Goal: Transaction & Acquisition: Purchase product/service

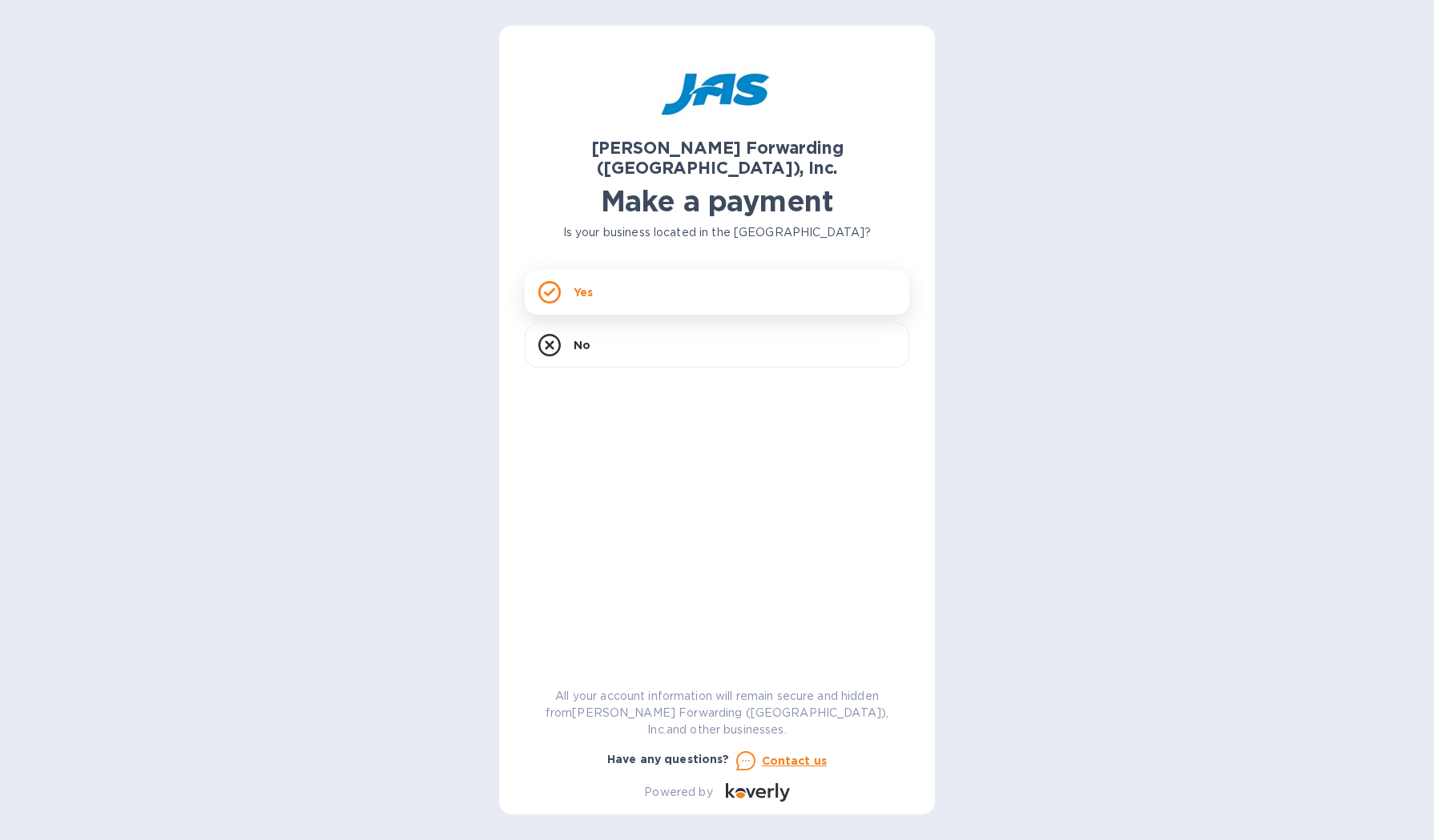
click at [594, 270] on div "Yes" at bounding box center [717, 292] width 385 height 45
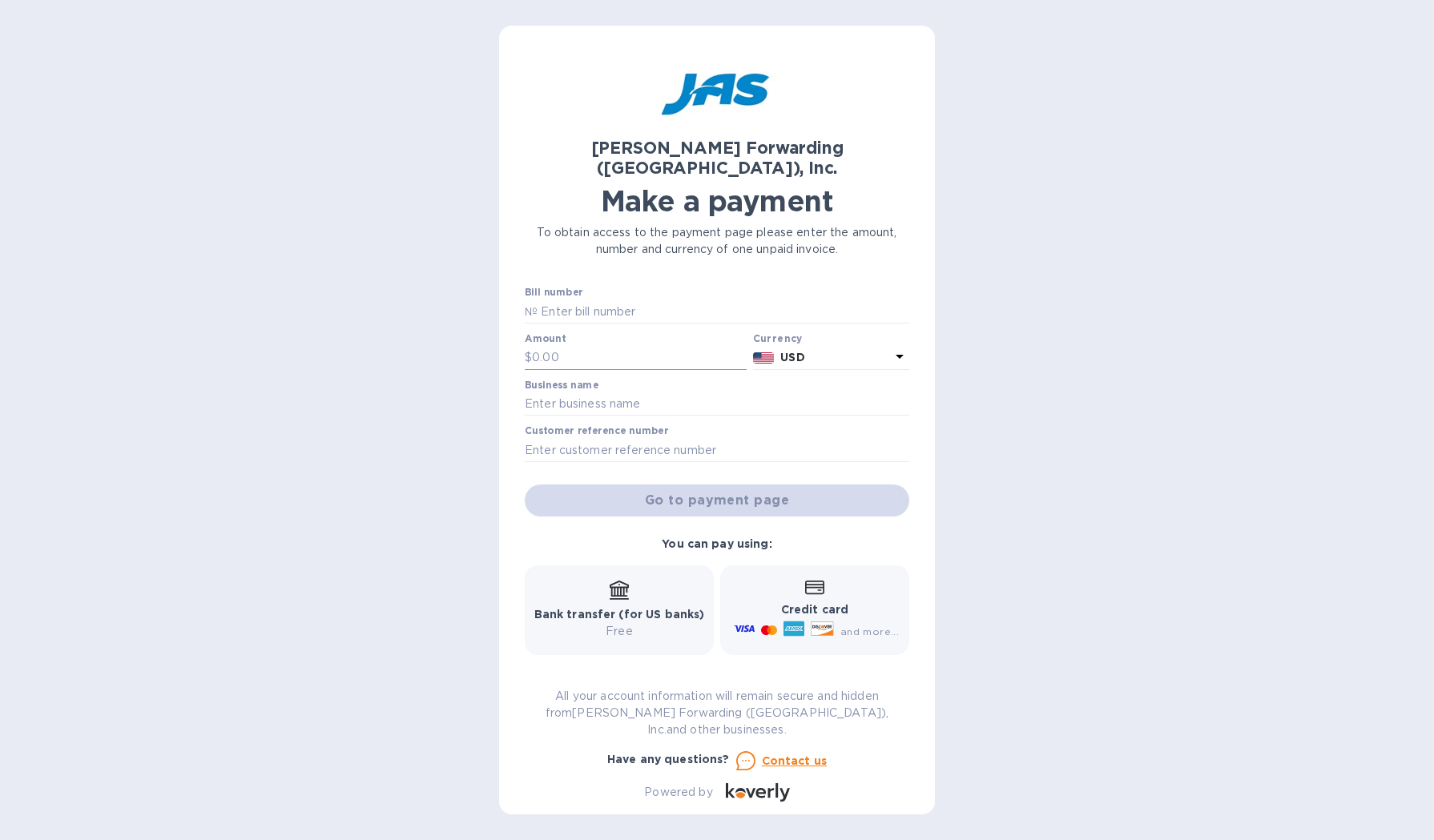
click at [586, 346] on input "text" at bounding box center [639, 358] width 214 height 24
type input "650.00"
click at [639, 392] on input "text" at bounding box center [717, 404] width 385 height 24
drag, startPoint x: 571, startPoint y: 385, endPoint x: 524, endPoint y: 380, distance: 47.3
click at [525, 392] on input "[PERSON_NAME]" at bounding box center [717, 404] width 385 height 24
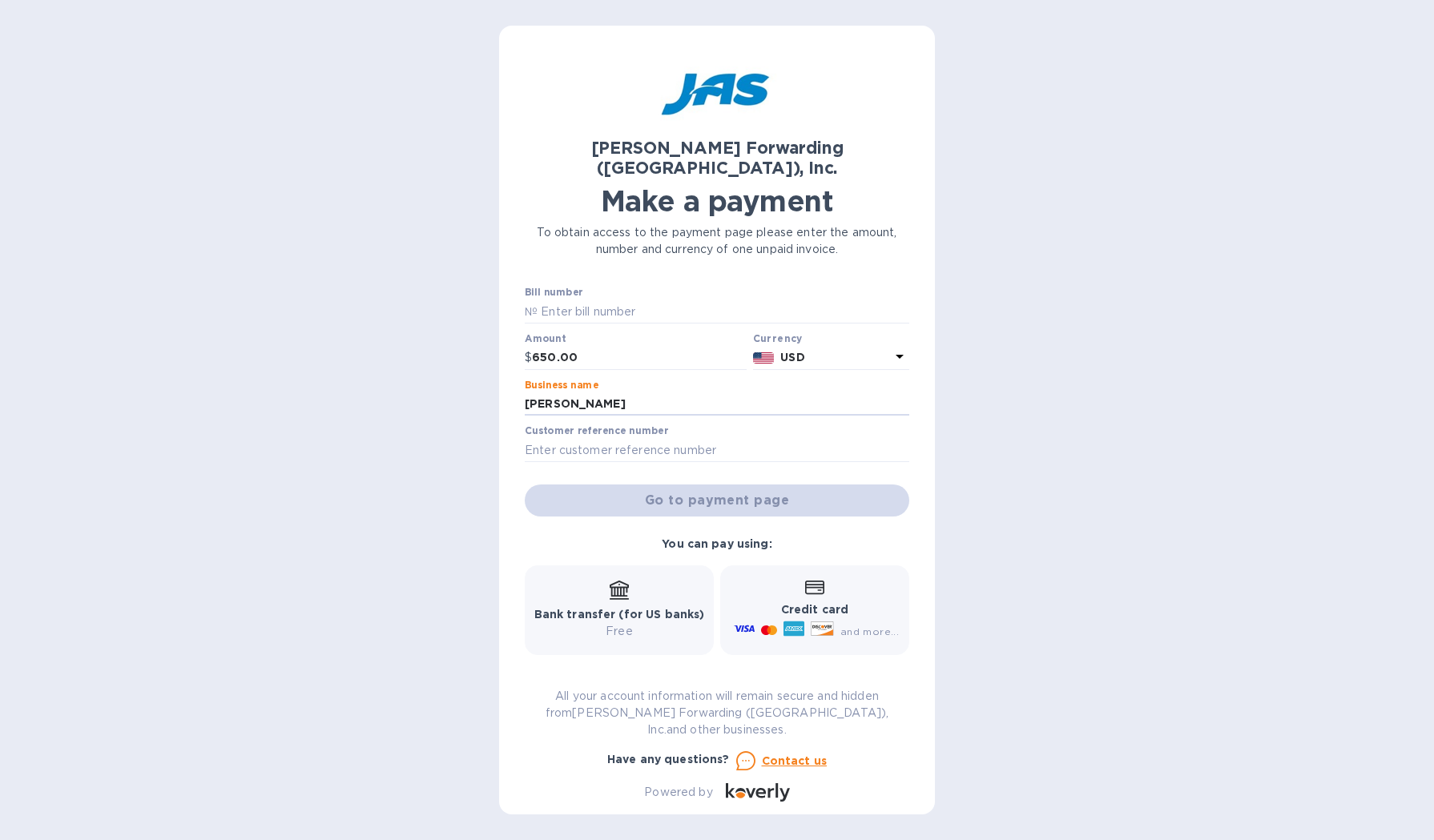
type input "c"
type input "Chief Brand Co dba [PERSON_NAME]"
click at [631, 438] on input "text" at bounding box center [717, 450] width 385 height 24
click at [584, 438] on input "text" at bounding box center [717, 450] width 385 height 24
paste input "#21C001IAP"
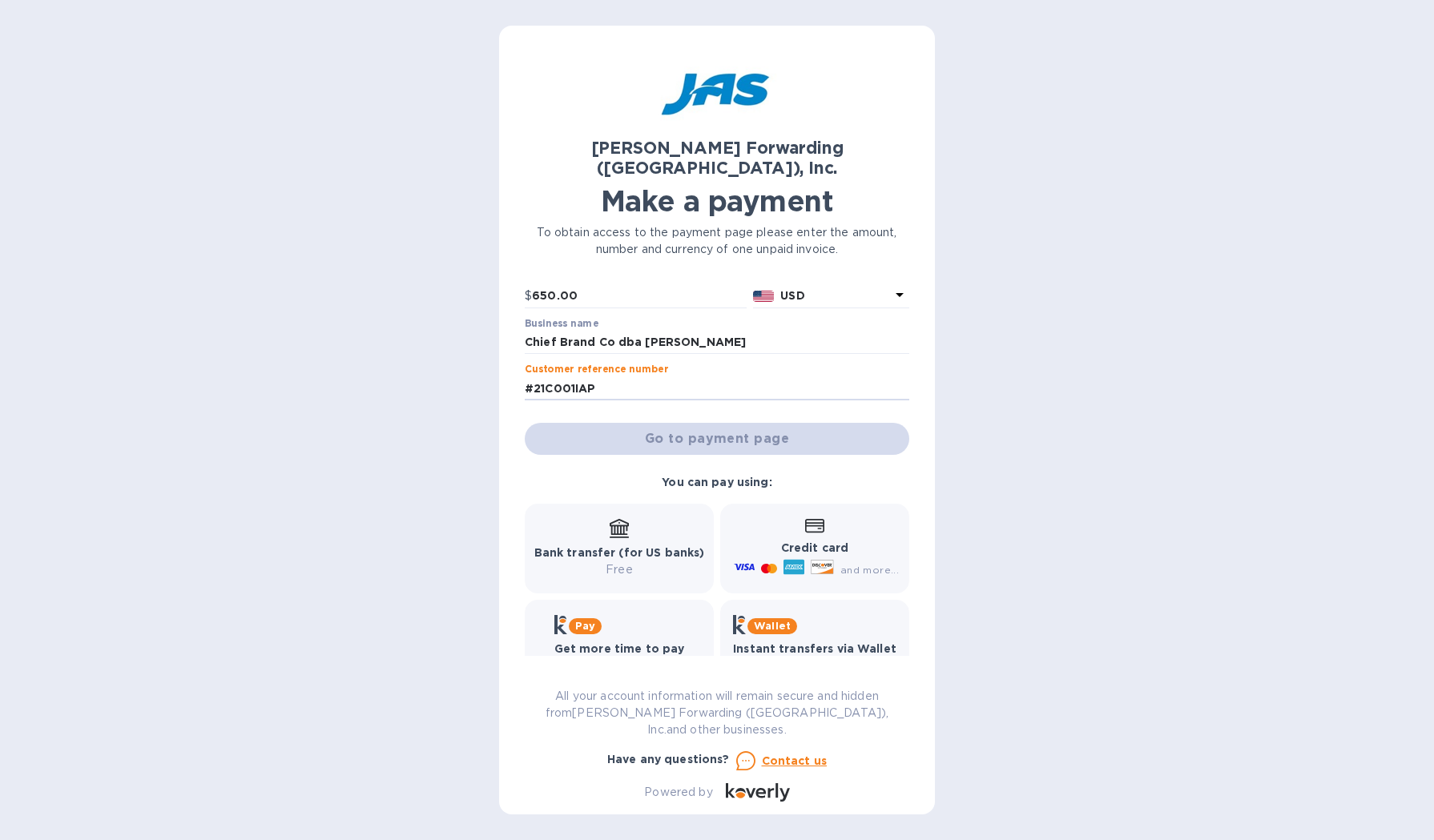
scroll to position [67, 0]
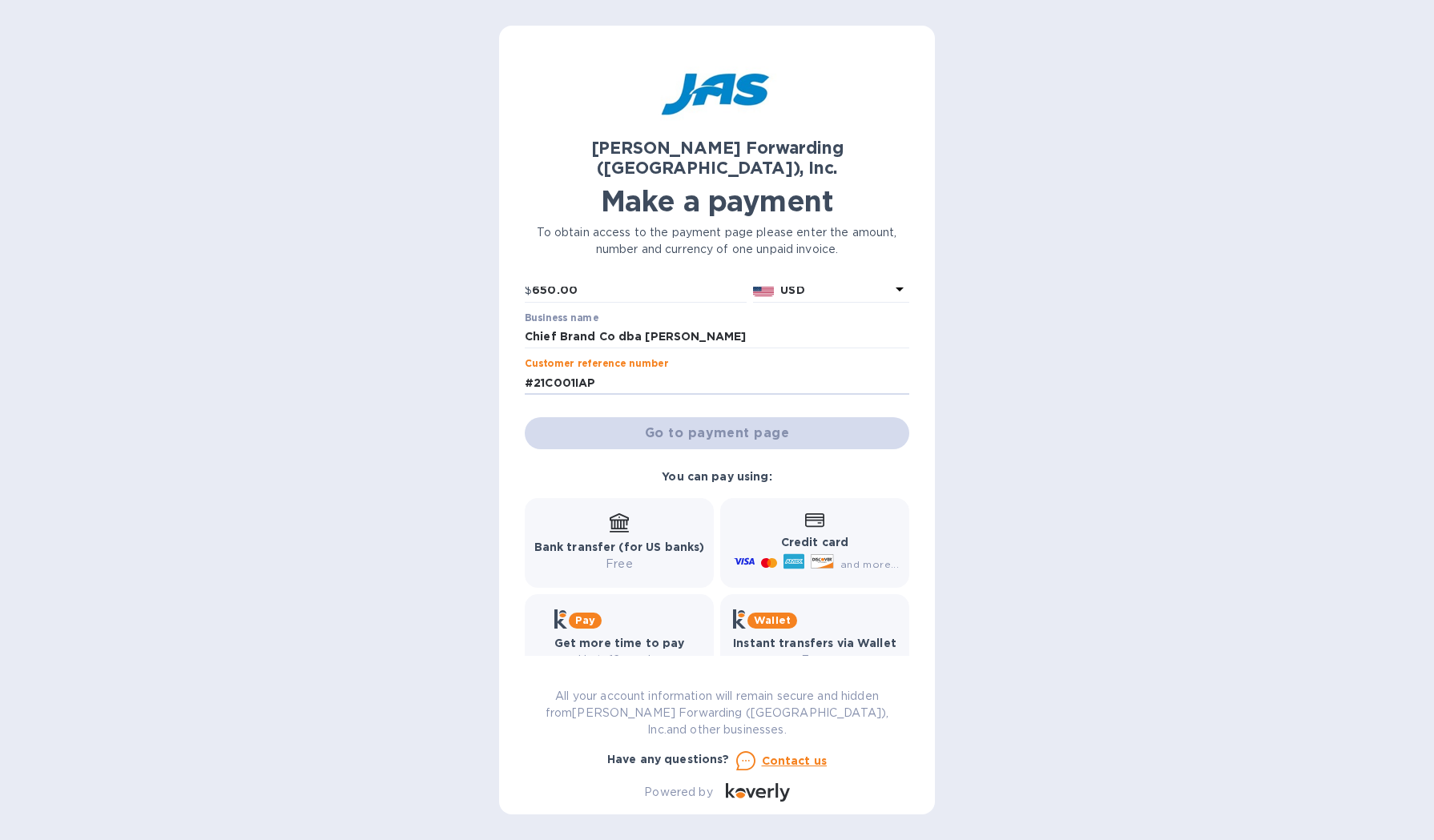
type input "#21C001IAP"
click at [811, 536] on b "Credit card" at bounding box center [815, 542] width 67 height 13
click at [772, 512] on div "Credit card and more..." at bounding box center [815, 542] width 168 height 62
click at [642, 371] on input "#21C001IAP" at bounding box center [717, 383] width 385 height 24
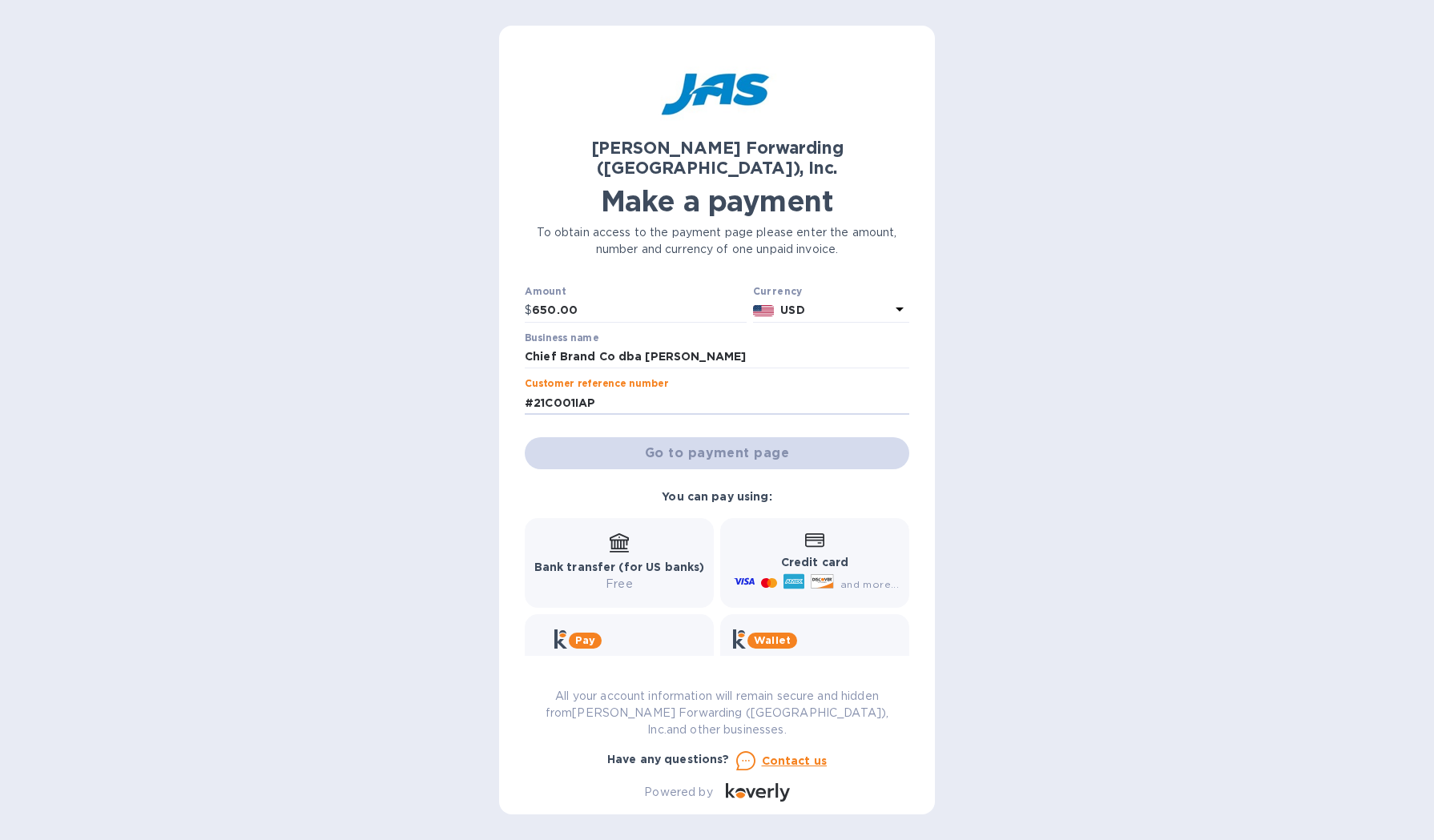
scroll to position [0, 0]
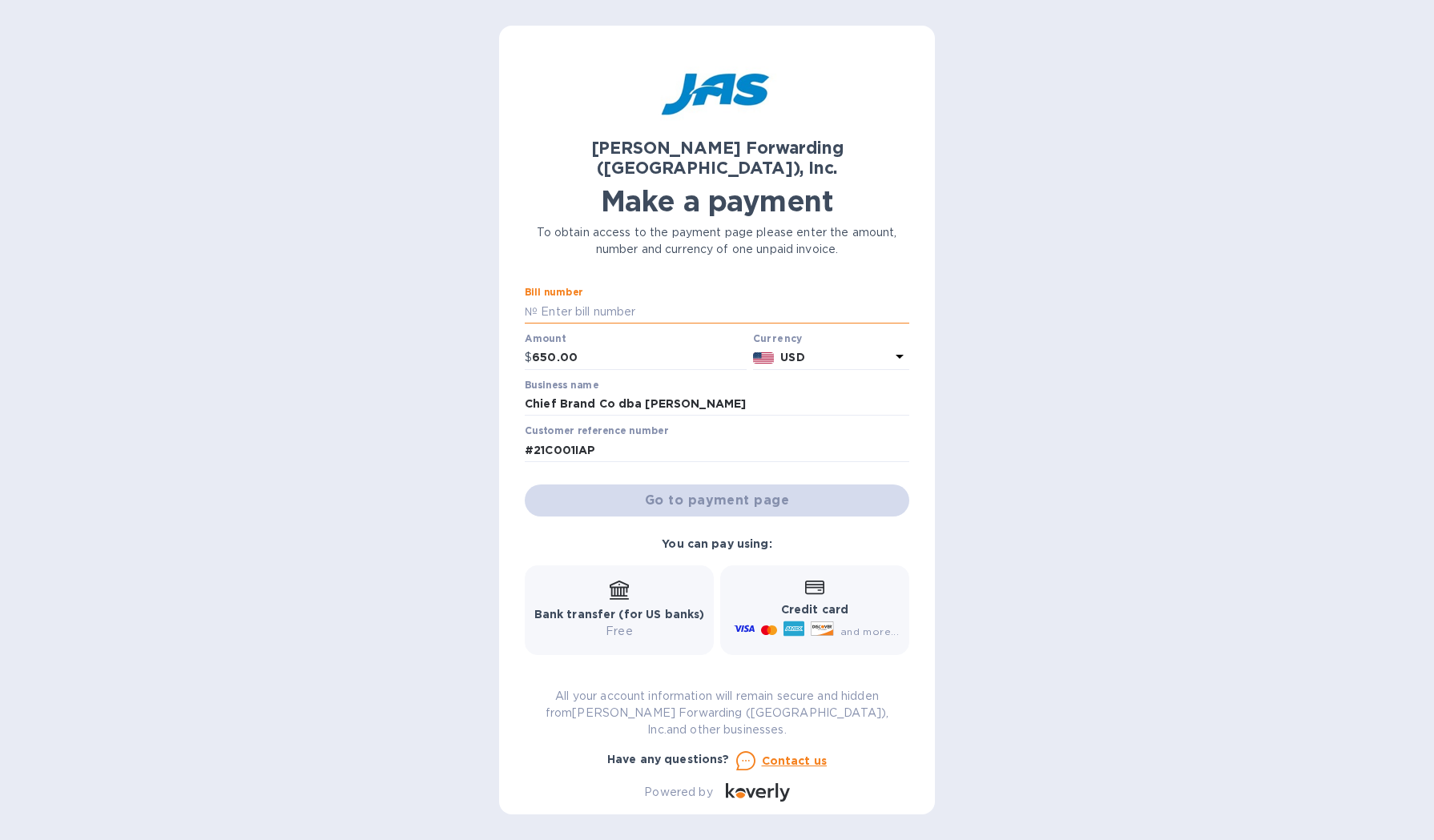
click at [601, 299] on input "text" at bounding box center [723, 311] width 372 height 24
drag, startPoint x: 416, startPoint y: 237, endPoint x: 493, endPoint y: 286, distance: 91.3
click at [417, 237] on div "[PERSON_NAME] Forwarding ([GEOGRAPHIC_DATA]), Inc. Make a payment To obtain acc…" at bounding box center [717, 420] width 1434 height 840
click at [548, 299] on input "text" at bounding box center [723, 311] width 372 height 24
paste input "DEN503410804"
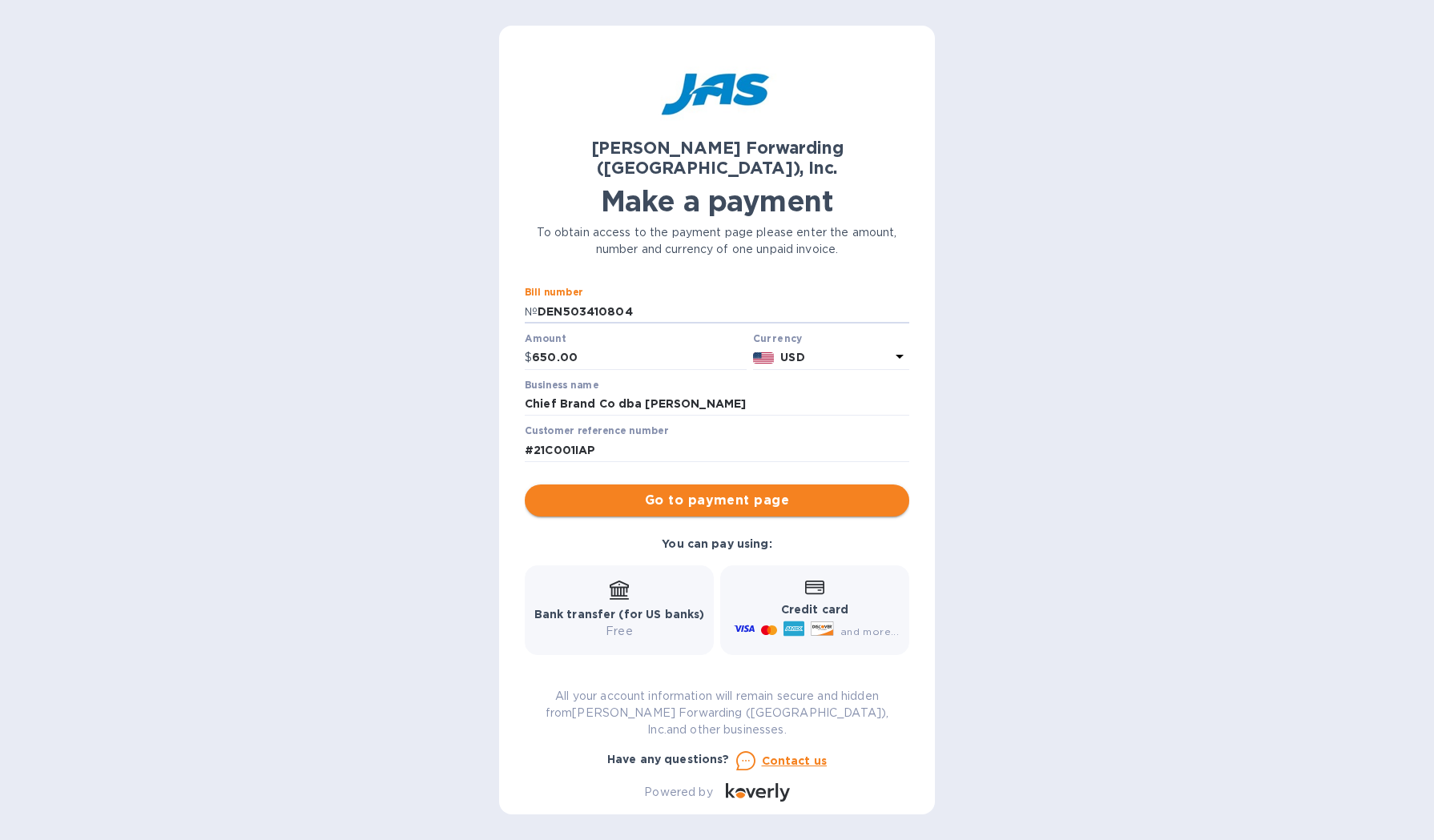
type input "DEN503410804"
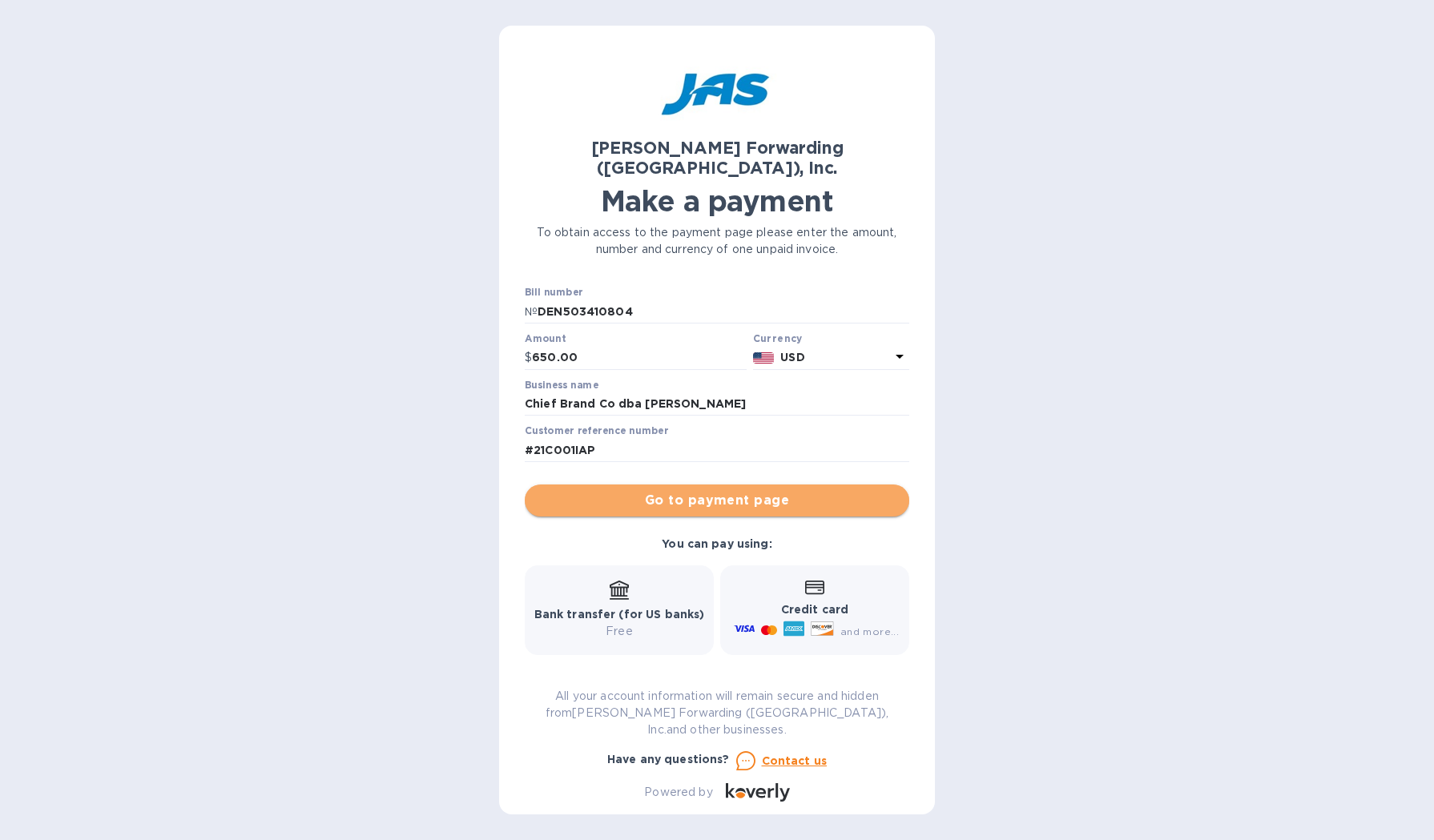
click at [788, 491] on span "Go to payment page" at bounding box center [717, 500] width 359 height 19
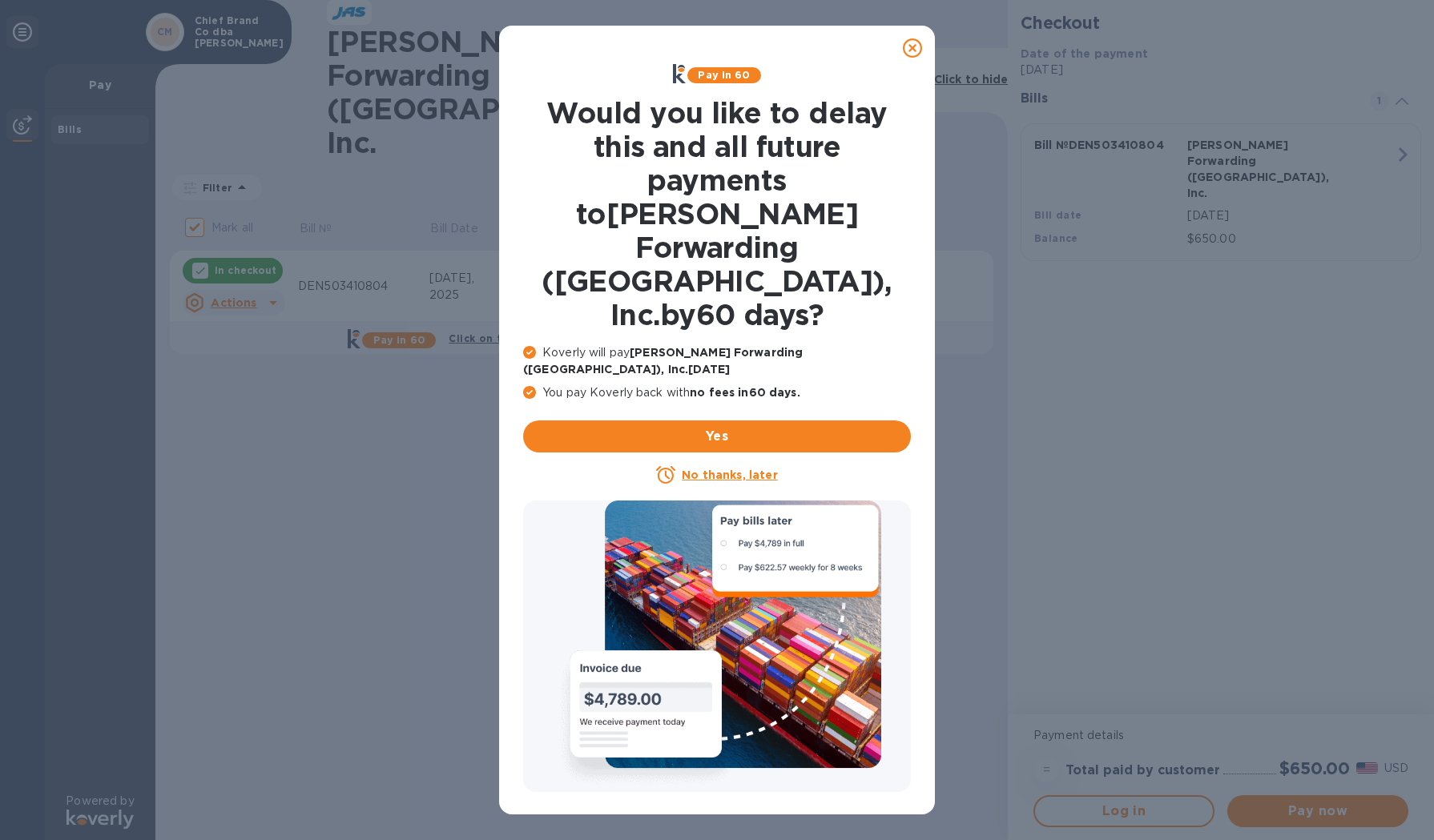
click at [920, 45] on icon at bounding box center [912, 48] width 19 height 19
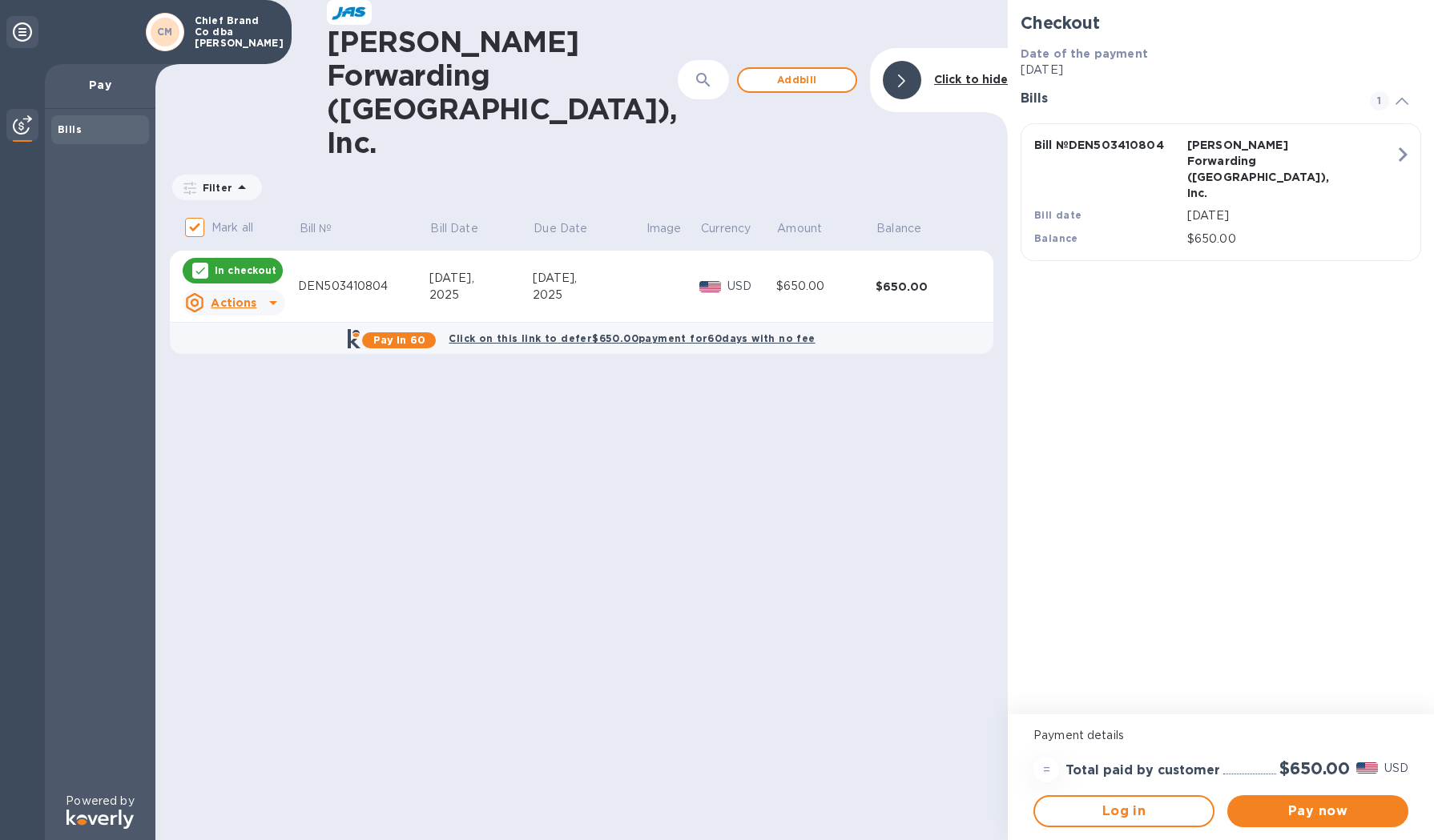
click at [1399, 152] on icon "button" at bounding box center [1402, 154] width 29 height 29
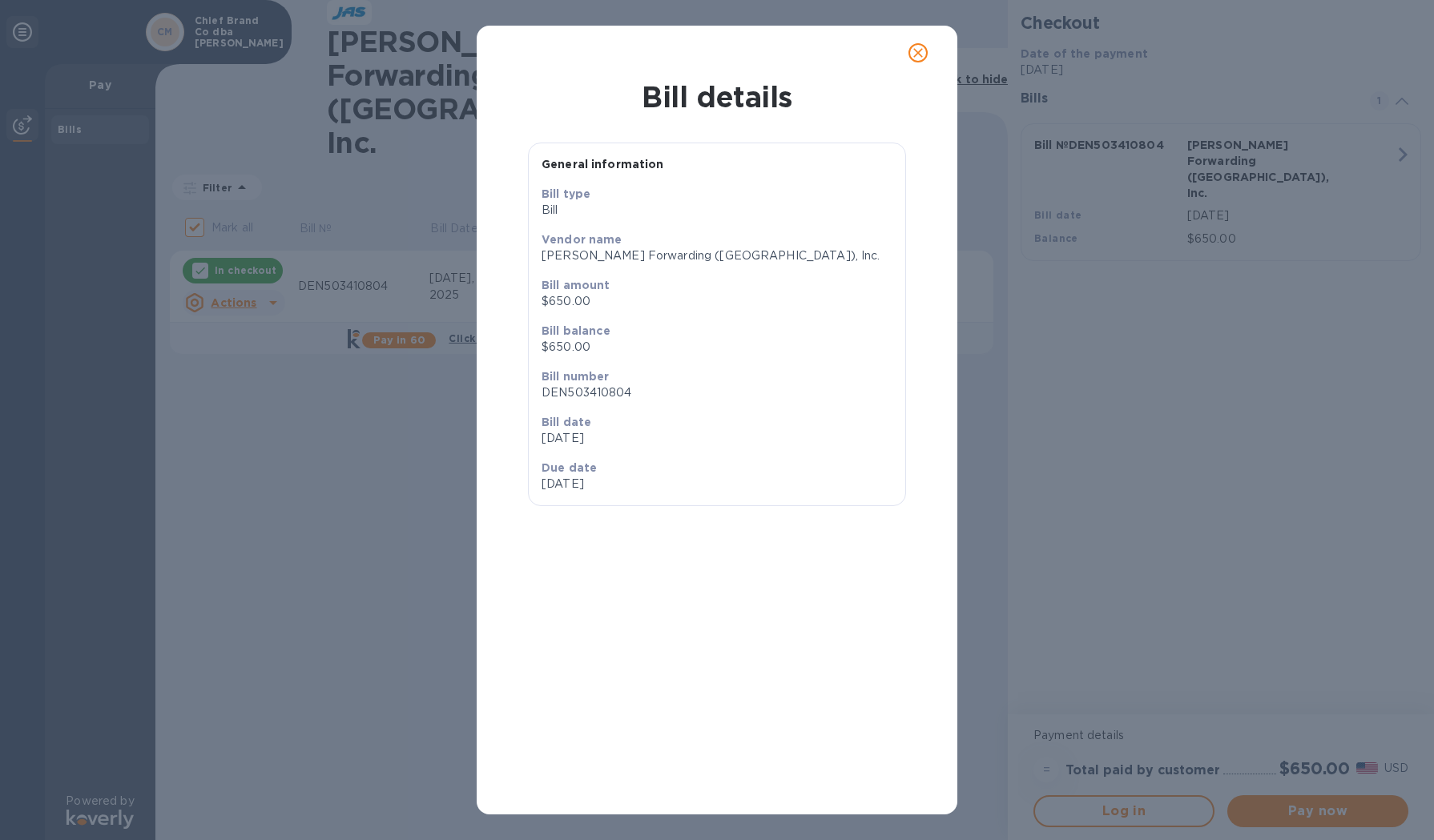
click at [923, 55] on icon "close" at bounding box center [917, 53] width 16 height 16
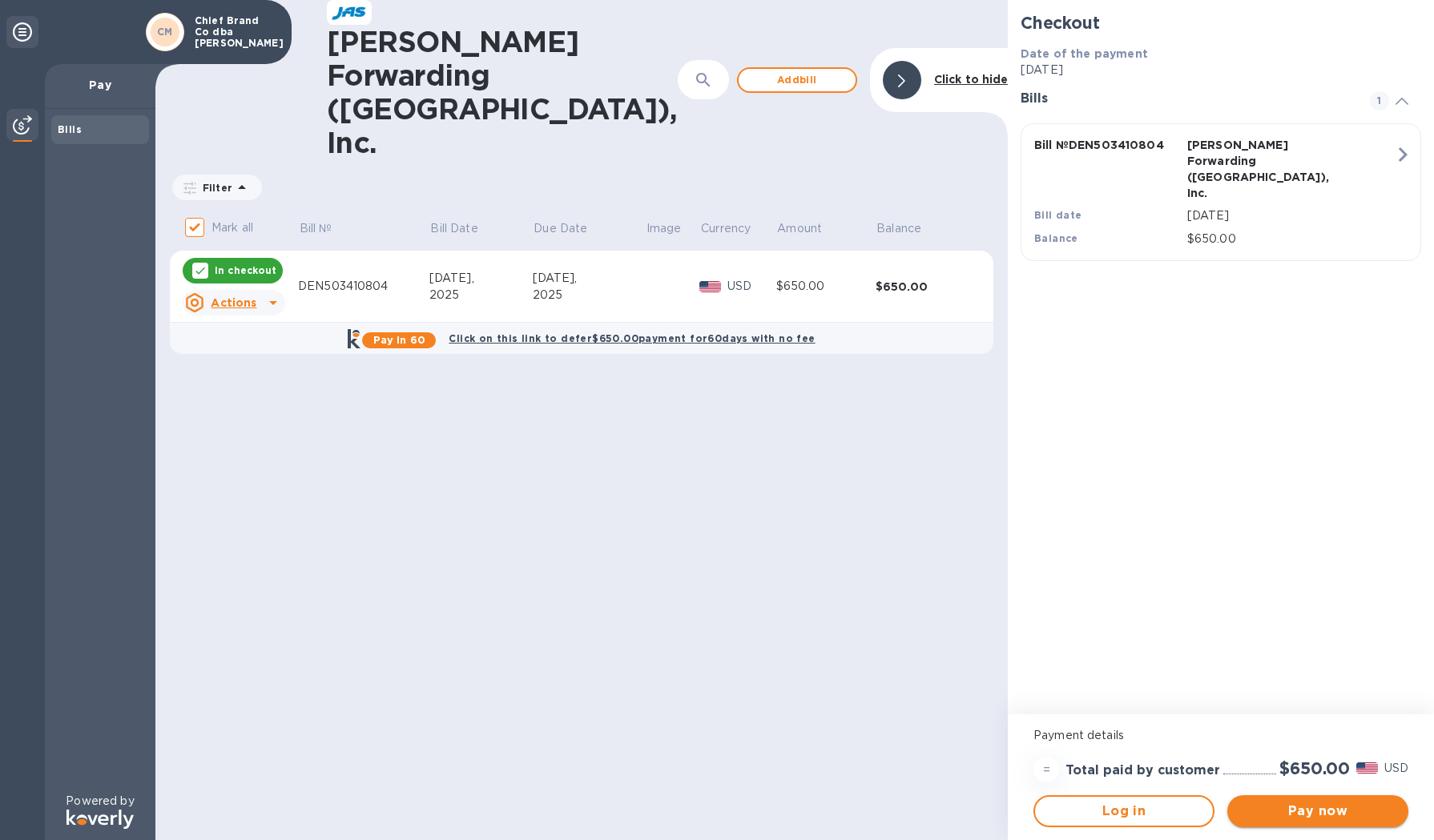
click at [1303, 813] on span "Pay now" at bounding box center [1318, 810] width 155 height 19
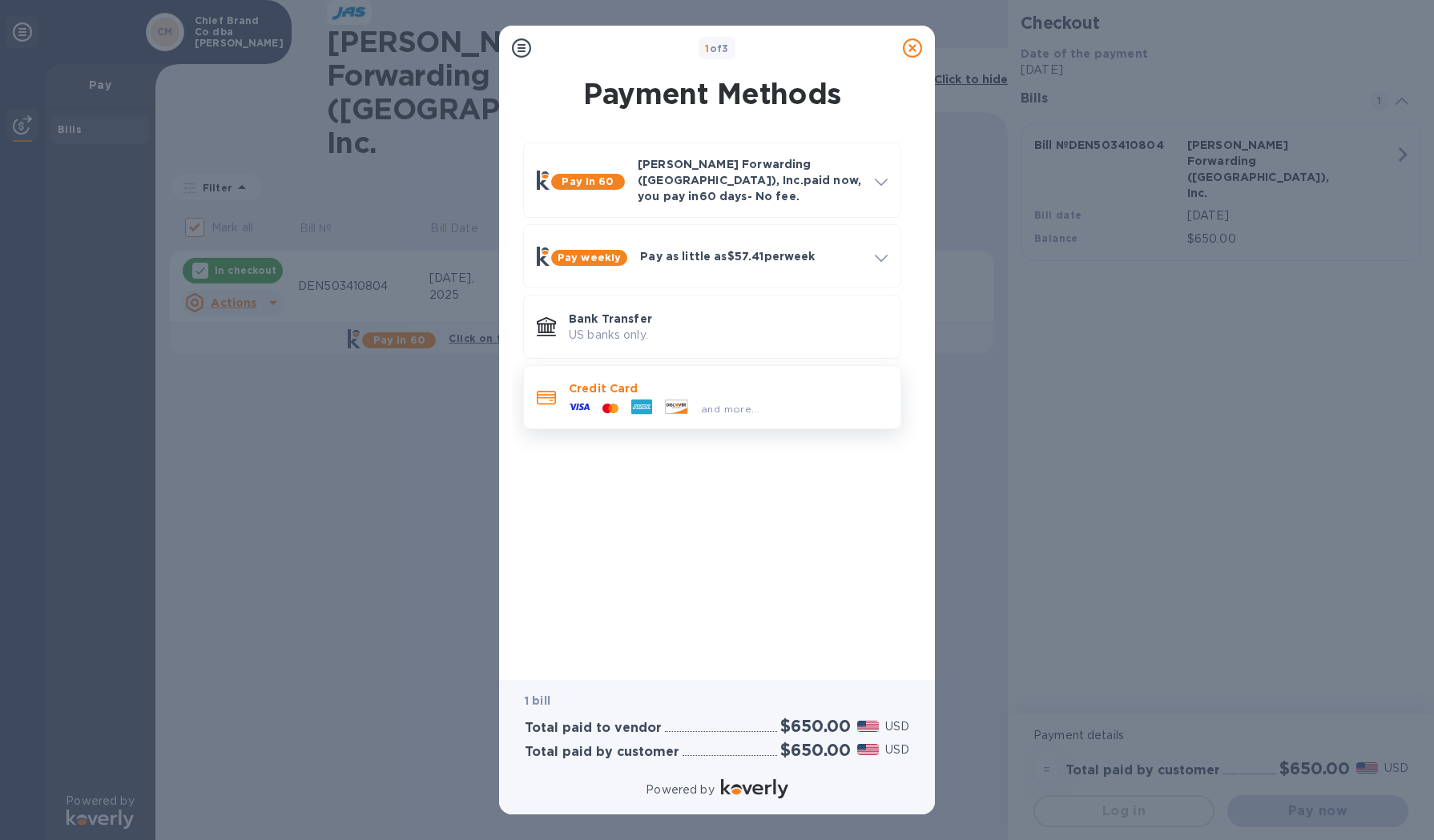
click at [653, 383] on p "Credit Card" at bounding box center [728, 387] width 319 height 16
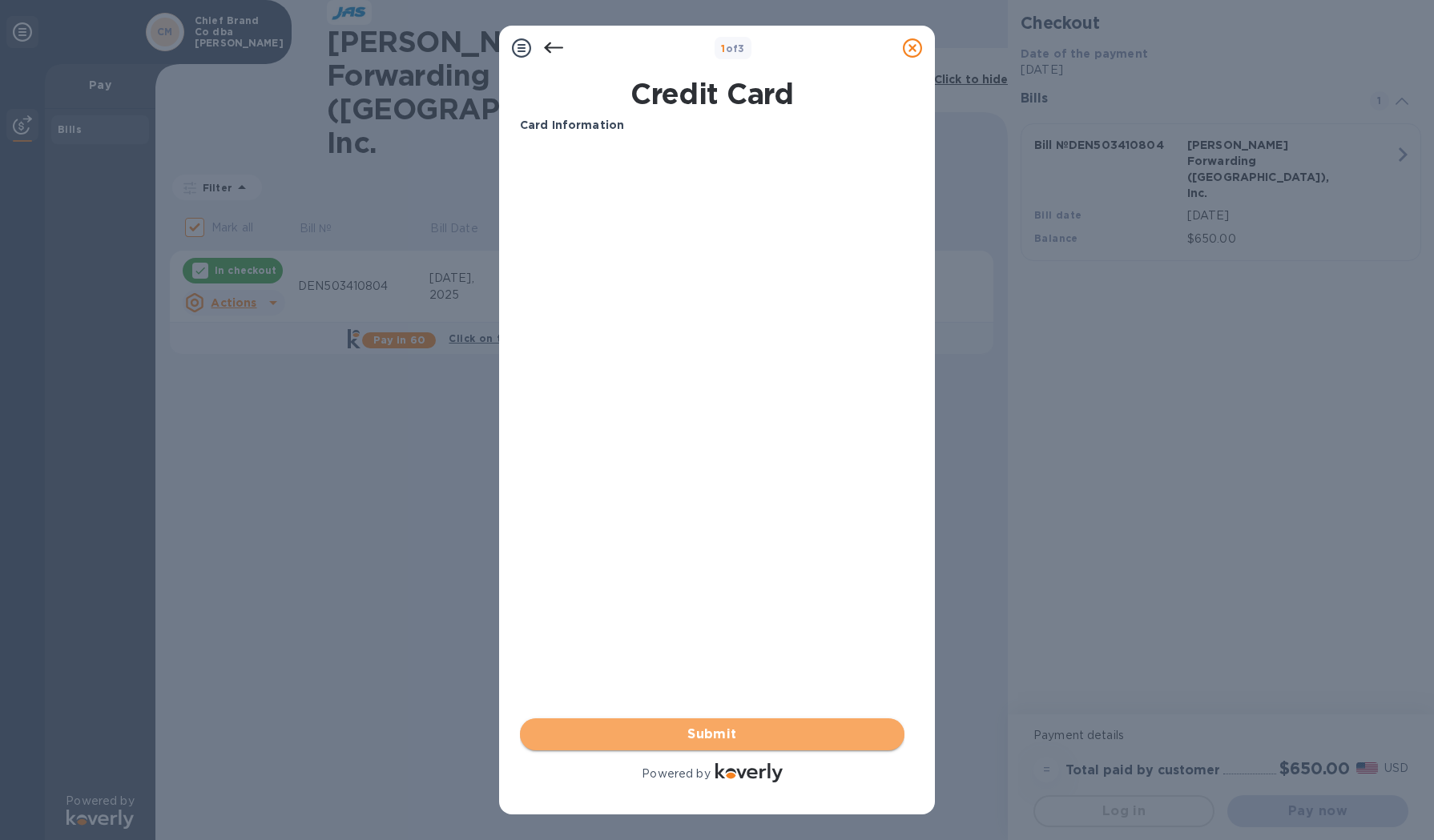
click at [806, 728] on span "Submit" at bounding box center [712, 734] width 359 height 19
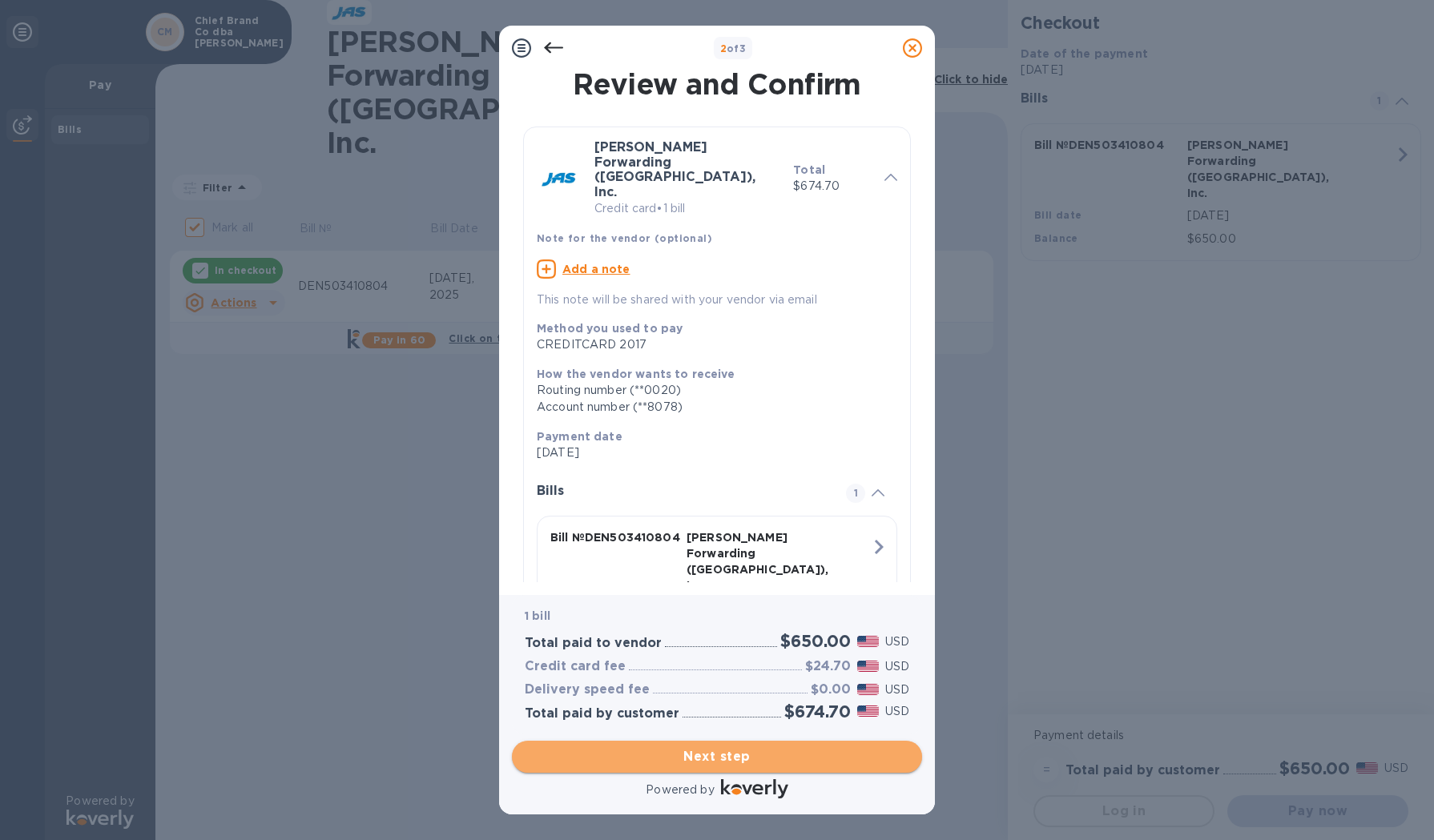
click at [751, 754] on span "Next step" at bounding box center [717, 756] width 385 height 19
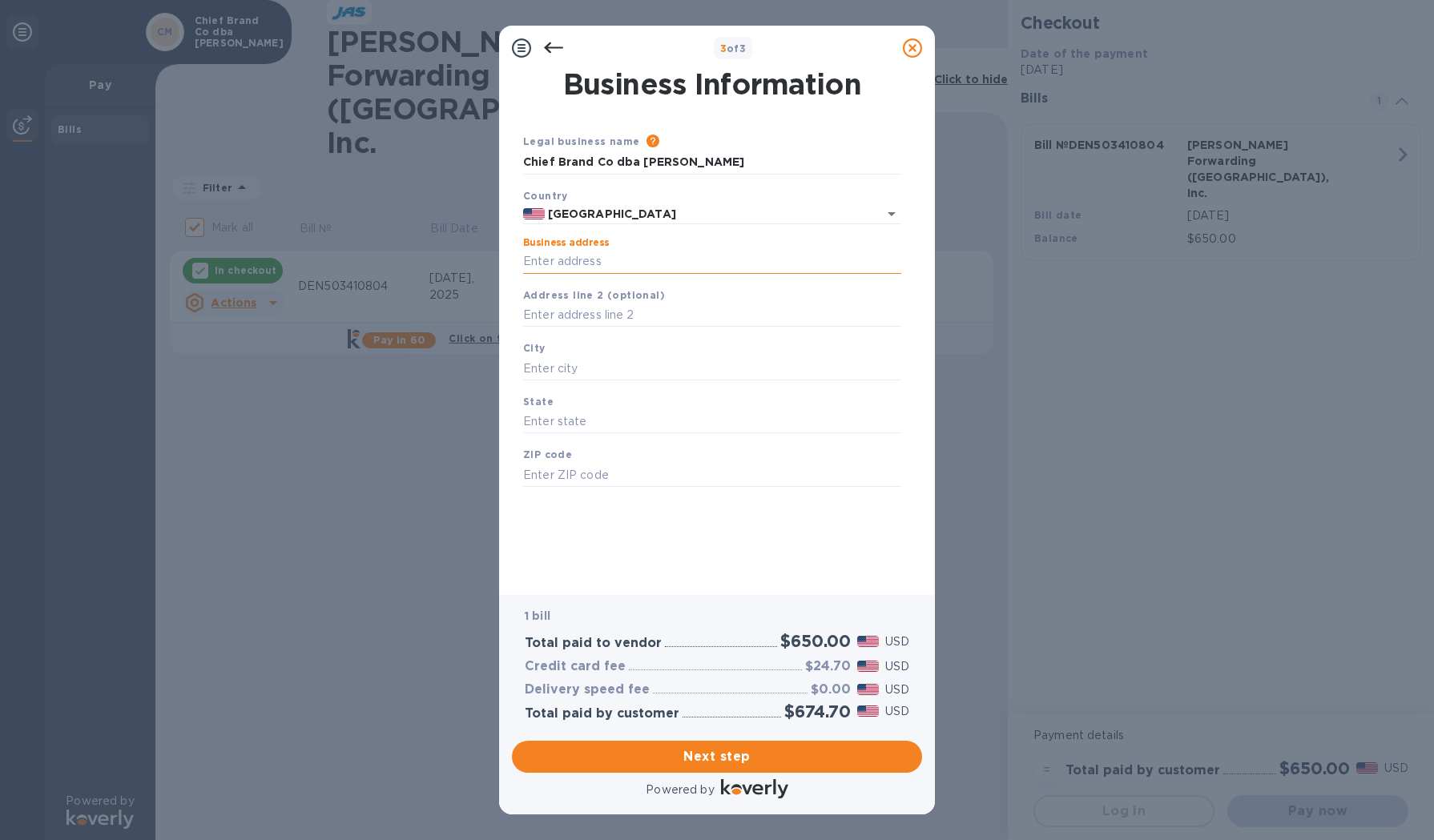
click at [585, 259] on input "Business address" at bounding box center [712, 262] width 378 height 24
type input "[STREET_ADDRESS]"
click at [566, 361] on input "text" at bounding box center [712, 369] width 378 height 24
type input "Oceanside"
click at [598, 420] on input "text" at bounding box center [712, 422] width 378 height 24
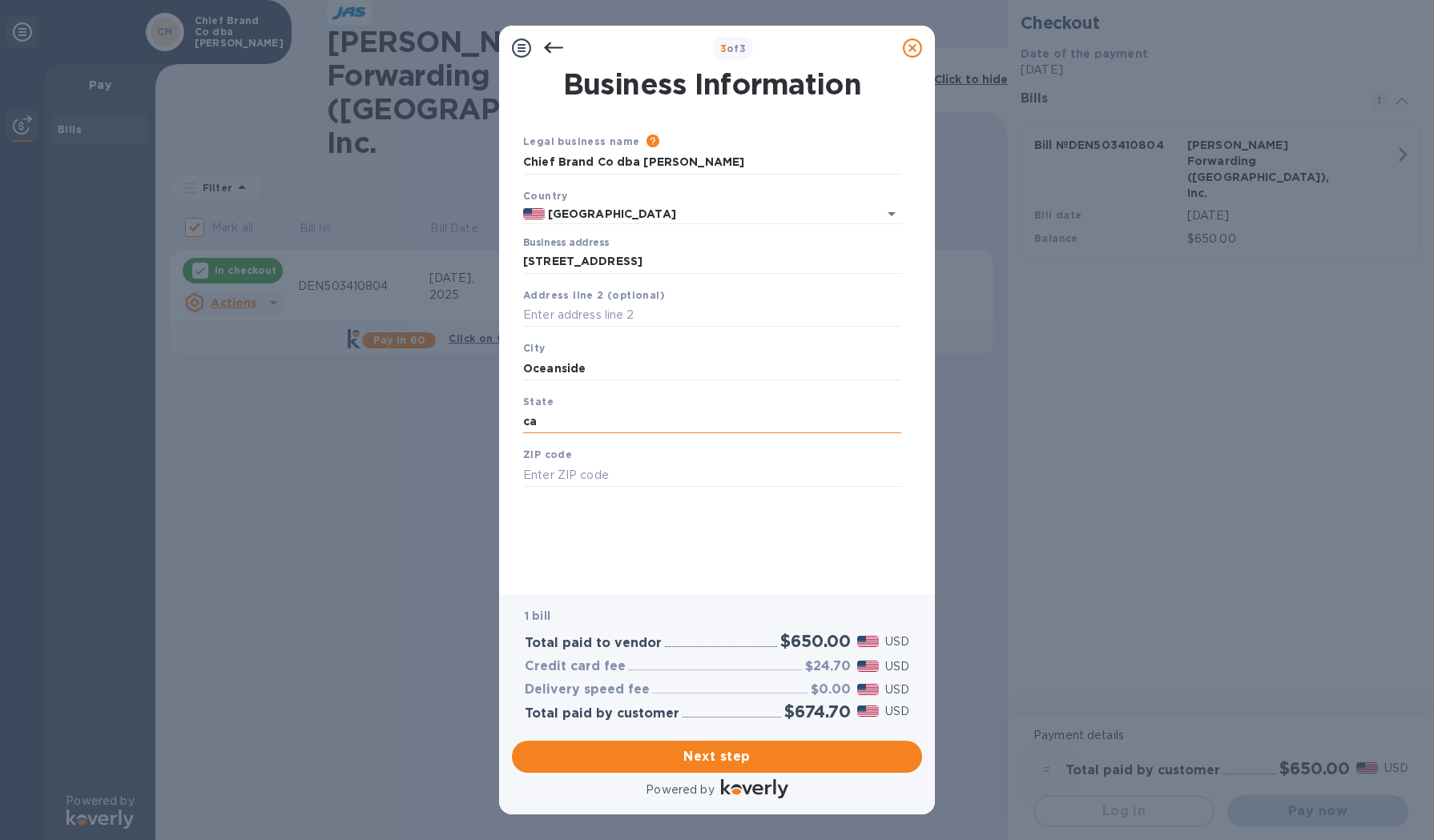
type input "c"
type input "[US_STATE]"
click at [608, 472] on input "text" at bounding box center [712, 475] width 378 height 24
type input "92054"
click at [808, 527] on div "Business Information Legal business name Please provide the legal name that app…" at bounding box center [717, 321] width 394 height 502
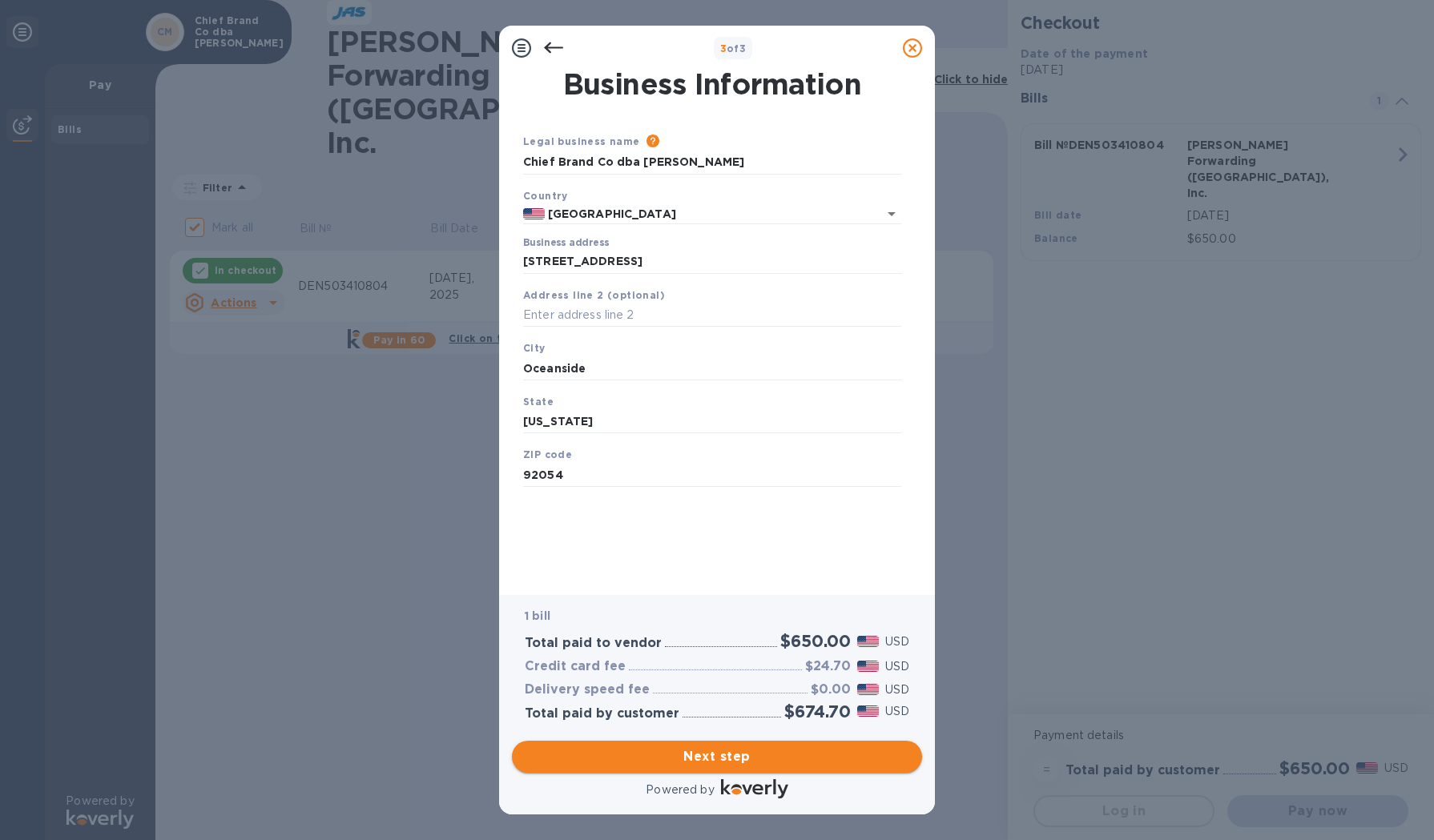
click at [706, 750] on span "Next step" at bounding box center [717, 756] width 385 height 19
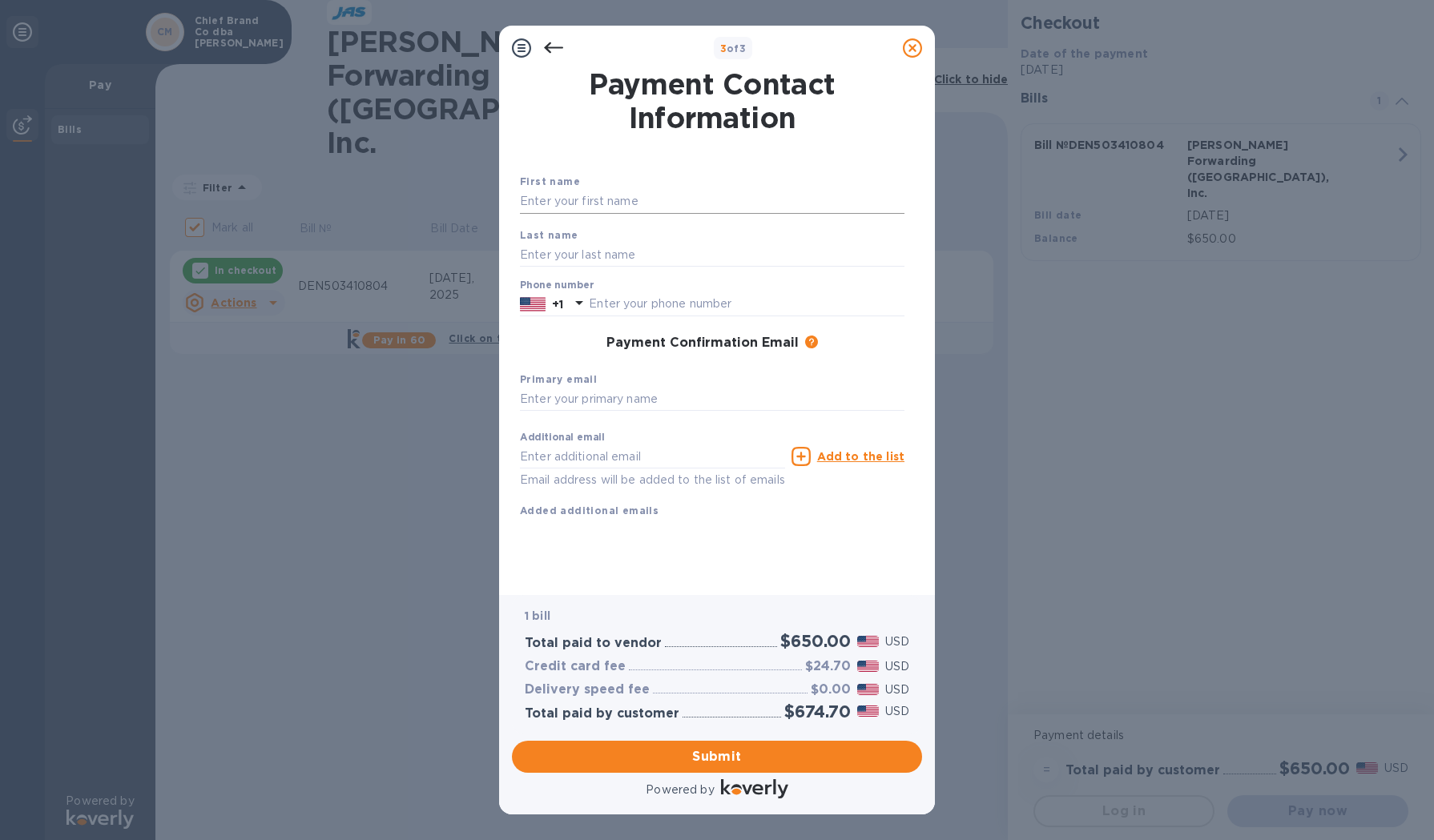
click at [591, 200] on input "text" at bounding box center [712, 201] width 385 height 24
type input "[PERSON_NAME]"
click at [558, 251] on input "text" at bounding box center [712, 254] width 385 height 24
type input "[PERSON_NAME]"
drag, startPoint x: 591, startPoint y: 302, endPoint x: 595, endPoint y: 310, distance: 8.9
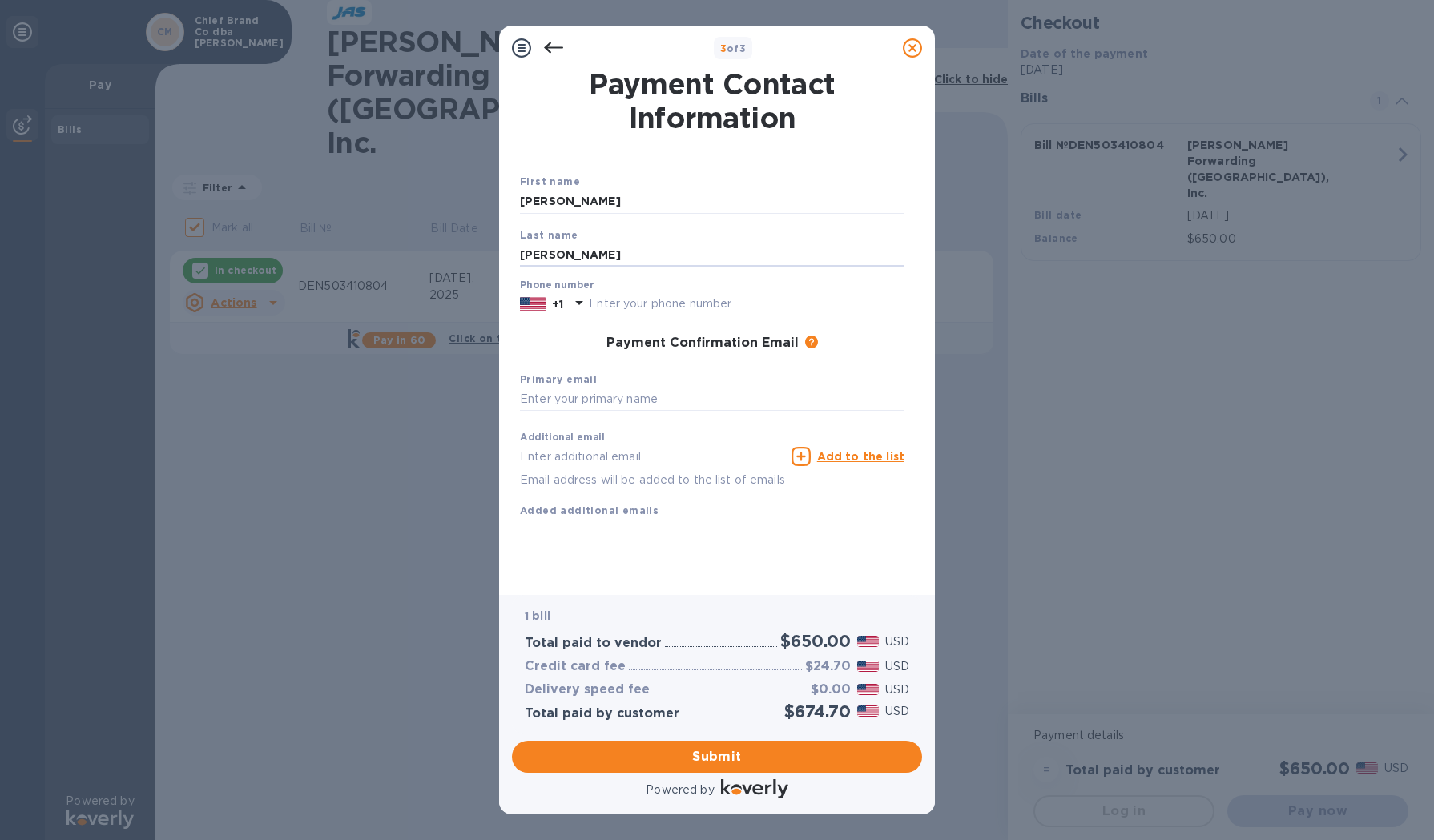
click at [592, 302] on input "text" at bounding box center [746, 304] width 315 height 24
type input "7608457210"
click at [597, 534] on div "First name [PERSON_NAME] Last name [PERSON_NAME] Phone number [PHONE_NUMBER] Pa…" at bounding box center [712, 359] width 385 height 371
click at [539, 403] on input "text" at bounding box center [712, 399] width 385 height 24
type input "[PERSON_NAME][EMAIL_ADDRESS][DOMAIN_NAME]"
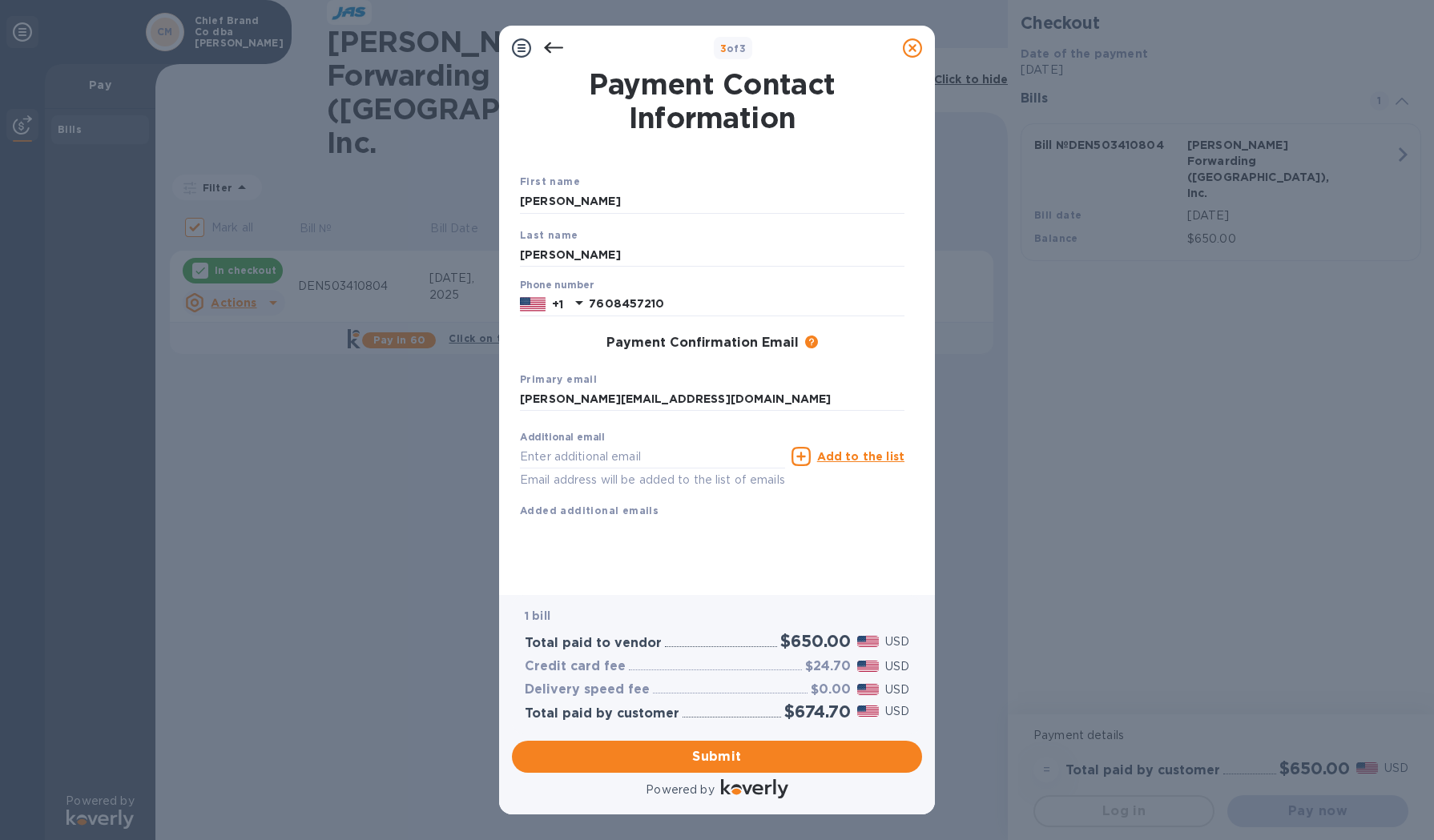
click at [733, 534] on div "First name [PERSON_NAME] Last name [PERSON_NAME] Phone number [PHONE_NUMBER] Pa…" at bounding box center [712, 359] width 385 height 371
click at [783, 751] on span "Submit" at bounding box center [717, 756] width 385 height 19
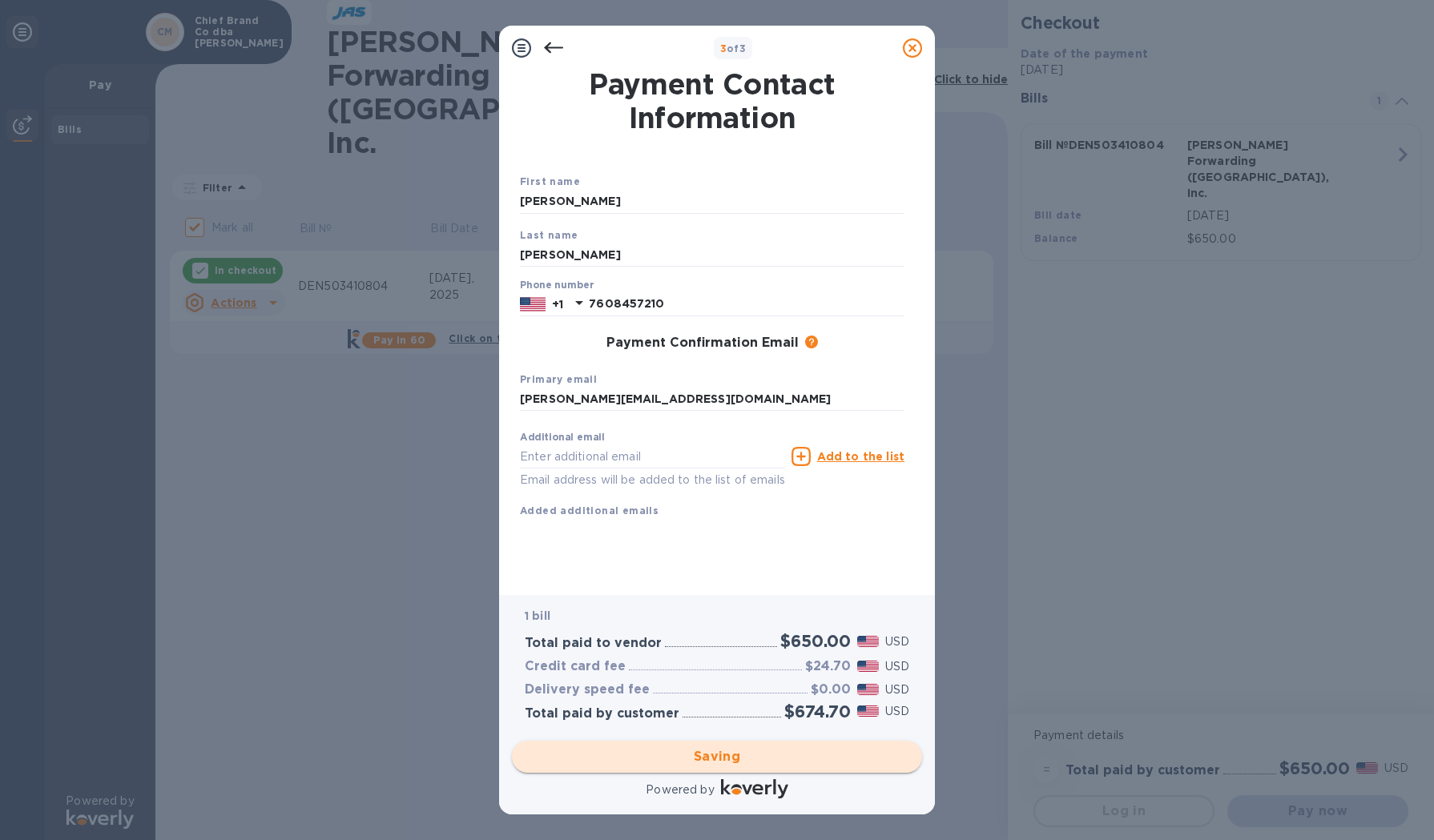
checkbox input "false"
